Goal: Transaction & Acquisition: Download file/media

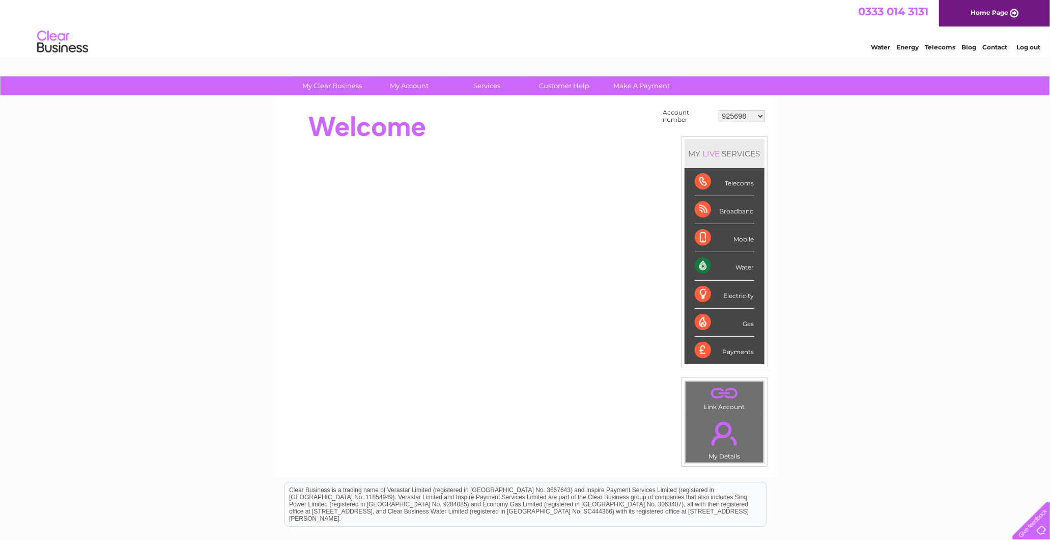
click at [750, 113] on select "925698 934462 934831 938572 941363 942374 952730 966731 966770 967205 971927 97…" at bounding box center [742, 116] width 46 height 12
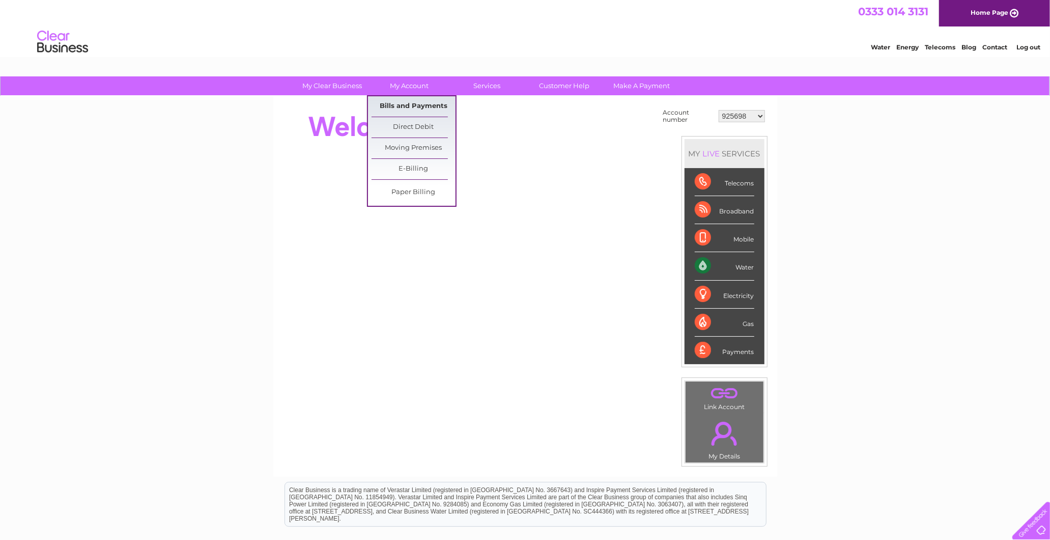
click at [425, 98] on link "Bills and Payments" at bounding box center [414, 106] width 84 height 20
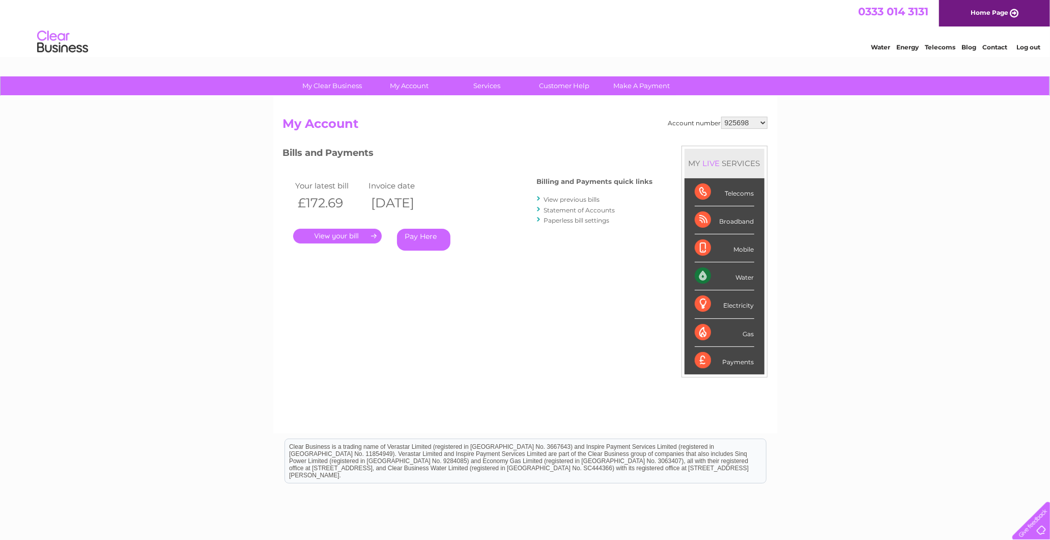
click at [586, 201] on link "View previous bills" at bounding box center [572, 200] width 56 height 8
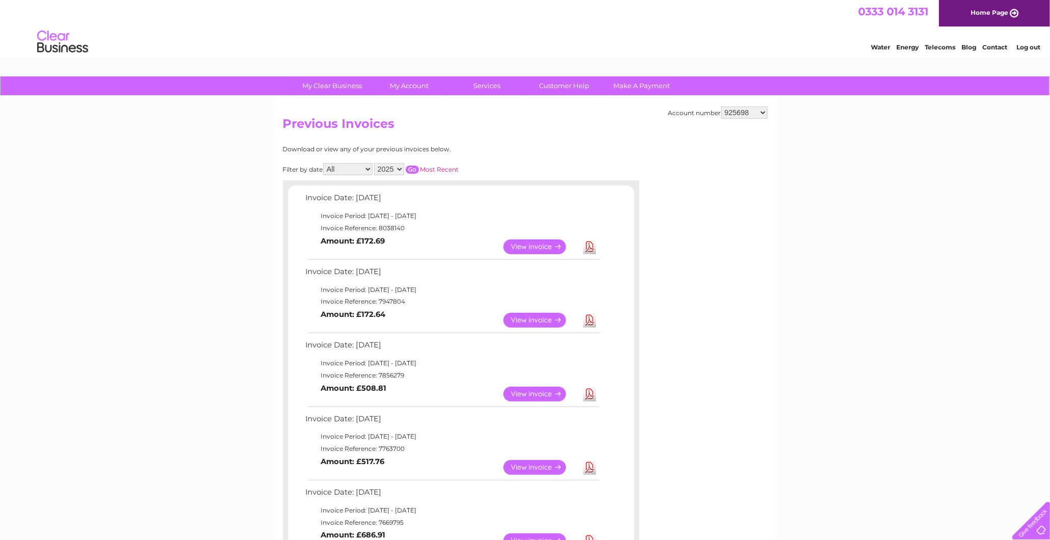
click at [582, 245] on td "Download" at bounding box center [590, 247] width 18 height 20
click at [591, 248] on link "Download" at bounding box center [590, 246] width 13 height 15
click at [743, 107] on select "925698 934462 934831 938572 941363 942374 952730 966731 966770 967205 971927 97…" at bounding box center [745, 112] width 46 height 12
select select "938572"
click at [722, 106] on select "925698 934462 934831 938572 941363 942374 952730 966731 966770 967205 971927 97…" at bounding box center [745, 112] width 46 height 12
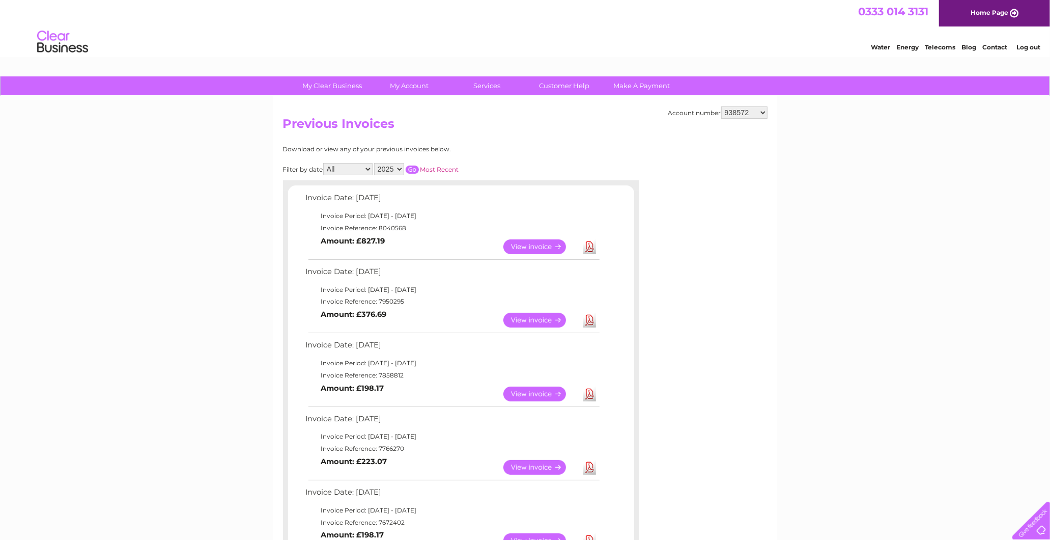
click at [587, 247] on link "Download" at bounding box center [590, 246] width 13 height 15
click at [725, 107] on select "925698 934462 934831 938572 941363 942374 952730 966731 966770 967205 971927 97…" at bounding box center [745, 112] width 46 height 12
select select "925698"
click at [722, 106] on select "925698 934462 934831 938572 941363 942374 952730 966731 966770 967205 971927 97…" at bounding box center [745, 112] width 46 height 12
click at [587, 240] on link "Download" at bounding box center [590, 246] width 13 height 15
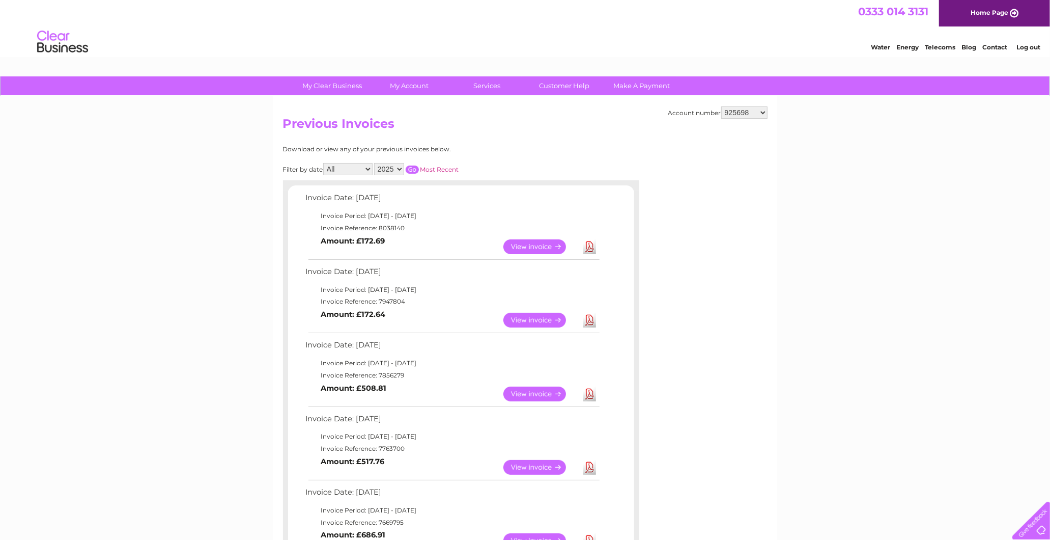
click at [577, 253] on td "View" at bounding box center [541, 247] width 80 height 20
click at [591, 243] on link "Download" at bounding box center [590, 246] width 13 height 15
